Goal: Task Accomplishment & Management: Complete application form

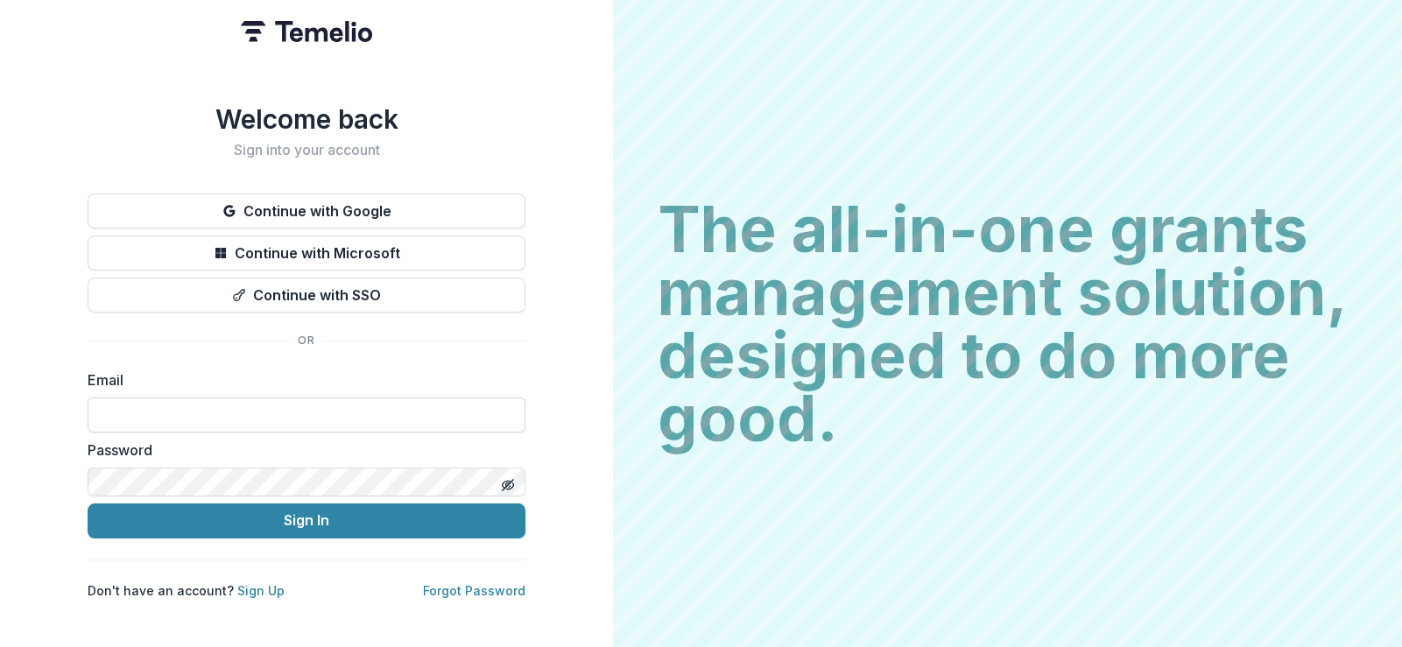
click at [326, 397] on input at bounding box center [307, 414] width 438 height 35
type input "**********"
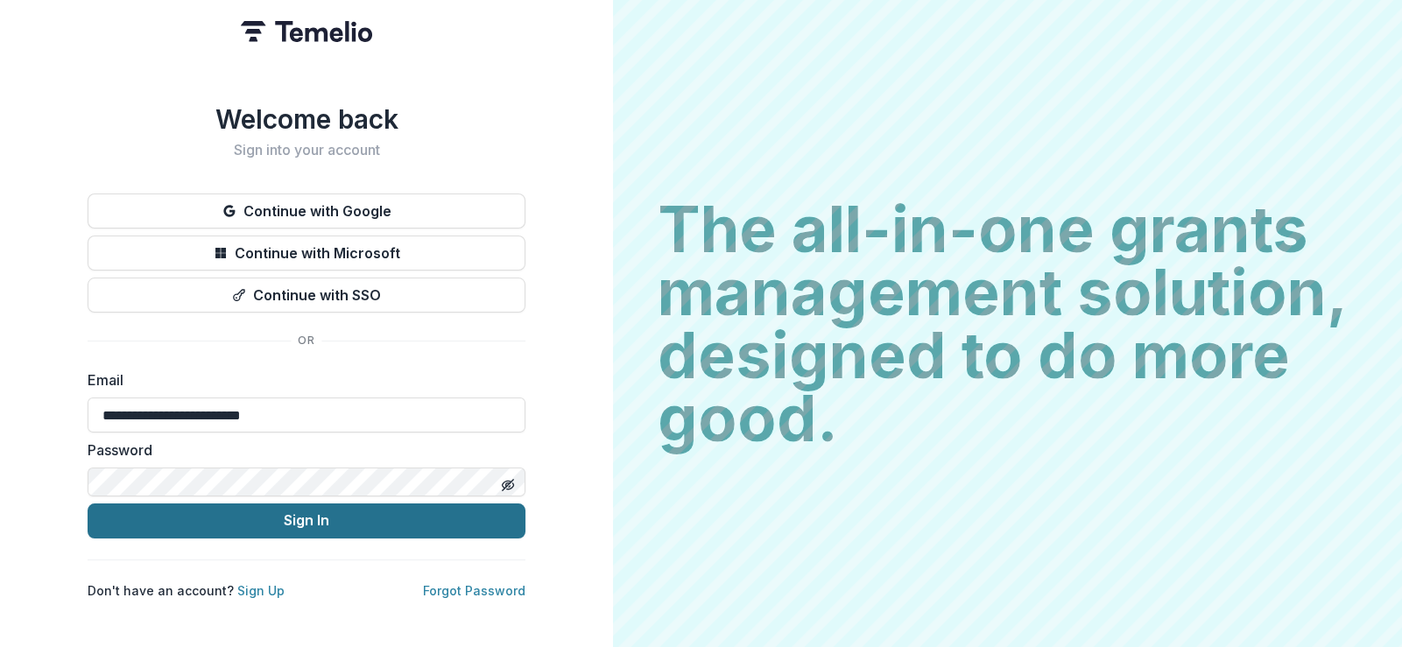
click at [338, 503] on button "Sign In" at bounding box center [307, 520] width 438 height 35
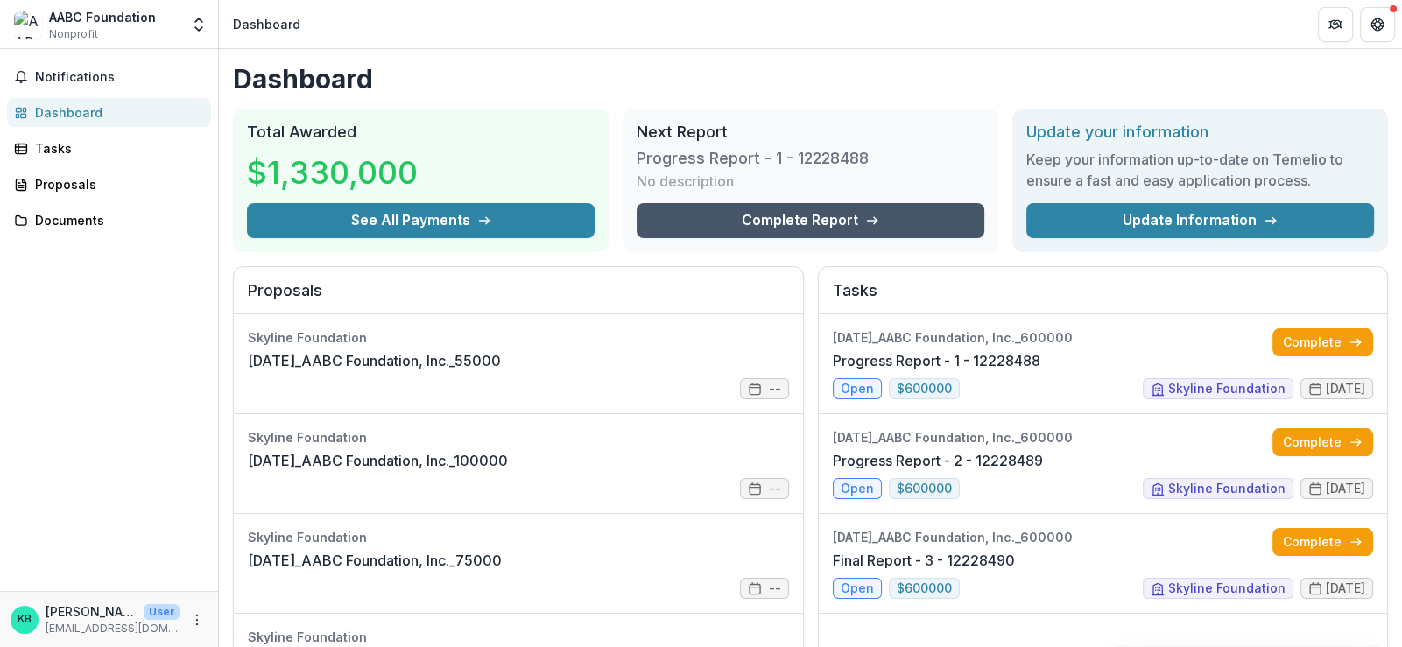
click at [800, 203] on link "Complete Report" at bounding box center [811, 220] width 348 height 35
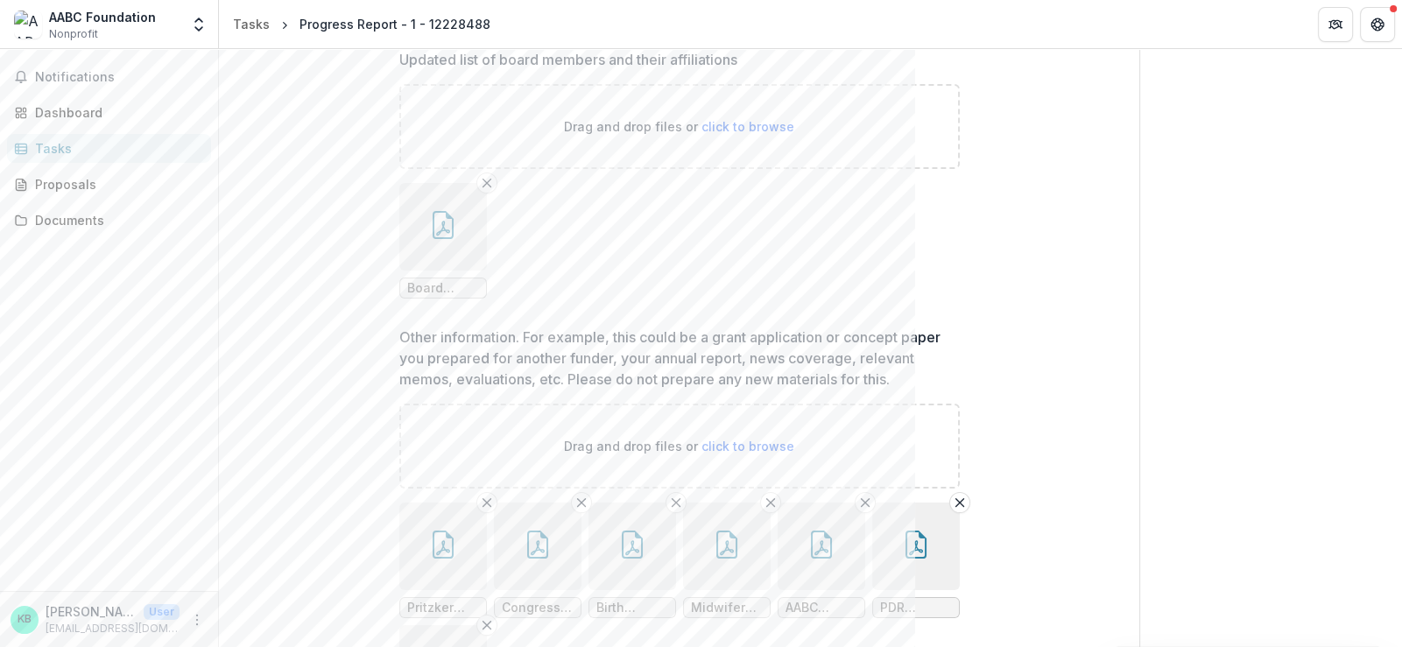
scroll to position [462, 0]
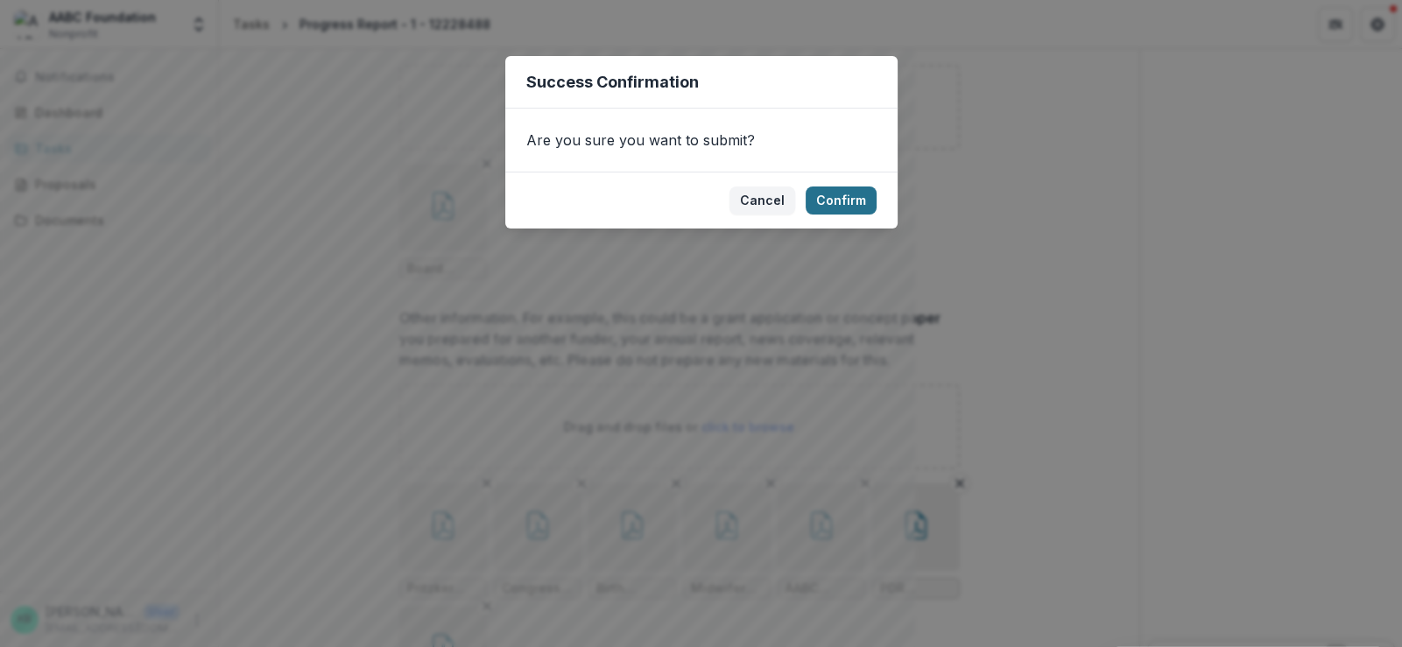
click at [815, 186] on button "Confirm" at bounding box center [840, 200] width 71 height 28
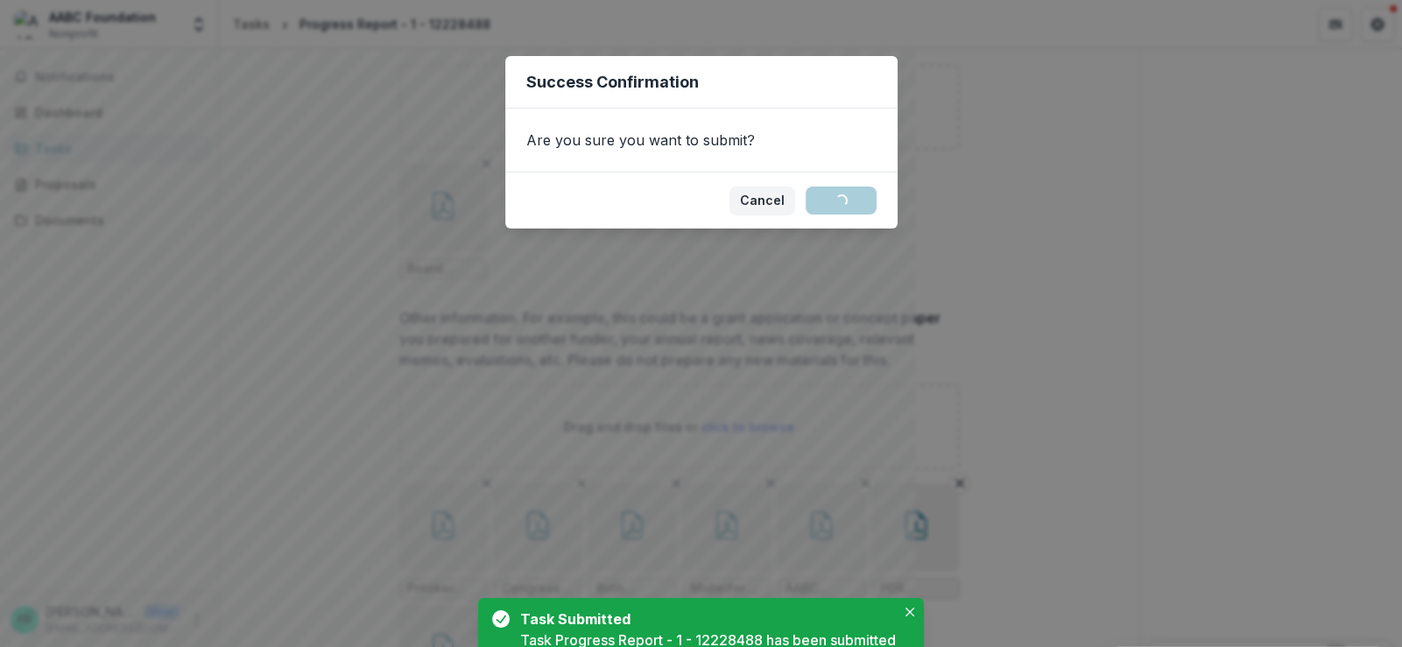
scroll to position [0, 0]
